Goal: Transaction & Acquisition: Subscribe to service/newsletter

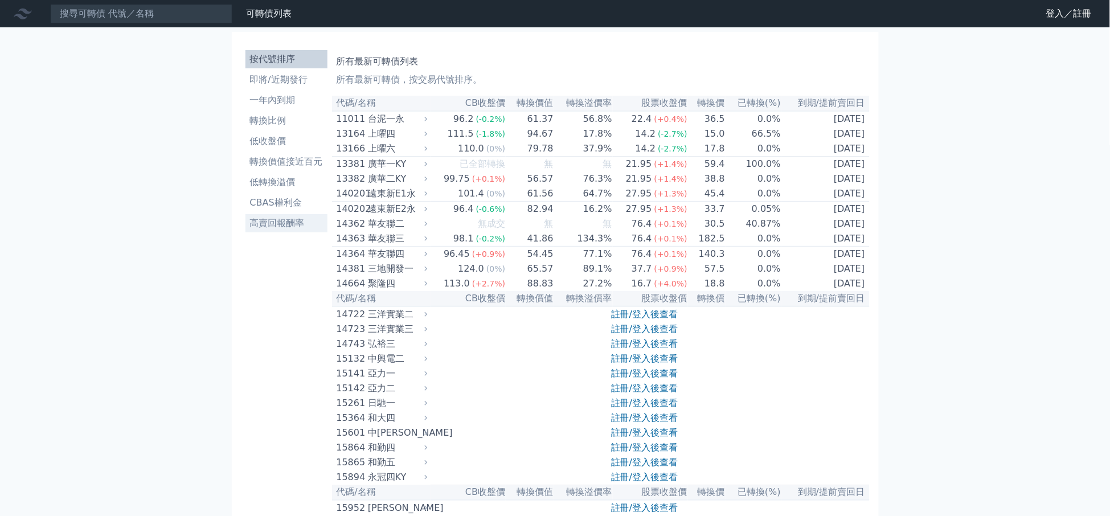
click at [280, 224] on li "高賣回報酬率" at bounding box center [286, 223] width 82 height 14
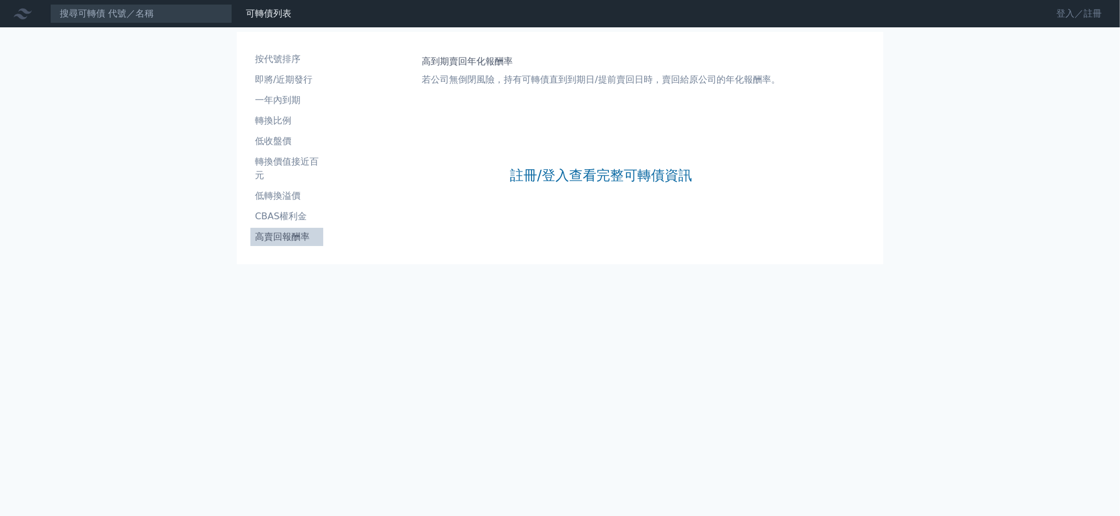
click at [1057, 13] on link "登入／註冊" at bounding box center [1080, 14] width 64 height 18
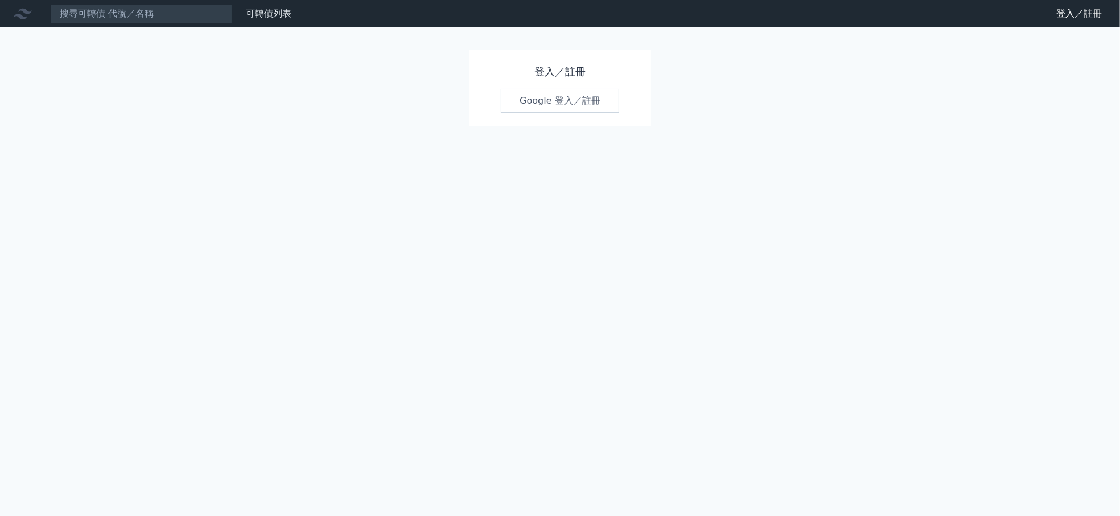
click at [553, 101] on link "Google 登入／註冊" at bounding box center [560, 101] width 118 height 24
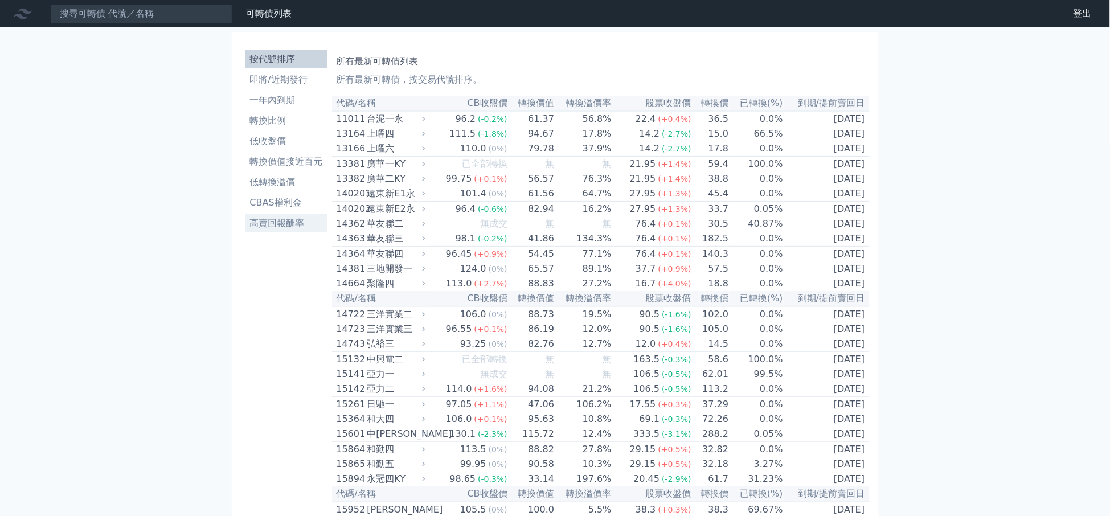
click at [289, 225] on li "高賣回報酬率" at bounding box center [286, 223] width 82 height 14
